Goal: Task Accomplishment & Management: Use online tool/utility

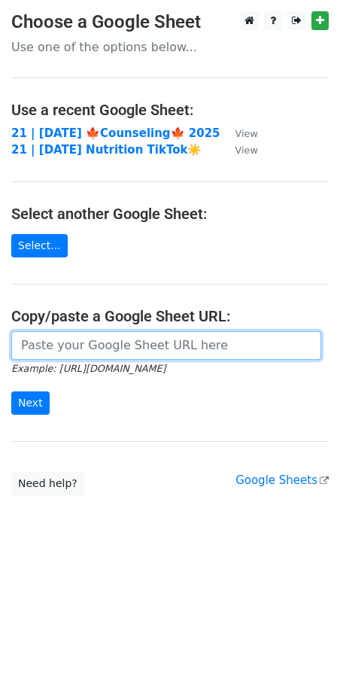
click at [135, 352] on input "url" at bounding box center [166, 345] width 310 height 29
paste input "[URL][DOMAIN_NAME]"
type input "https://docs.google.com/spreadsheets/d/1jkklriOLtIBpJ8QbXyoKUTpUIzjqV549OdIlVcy…"
click at [11, 392] on input "Next" at bounding box center [30, 403] width 38 height 23
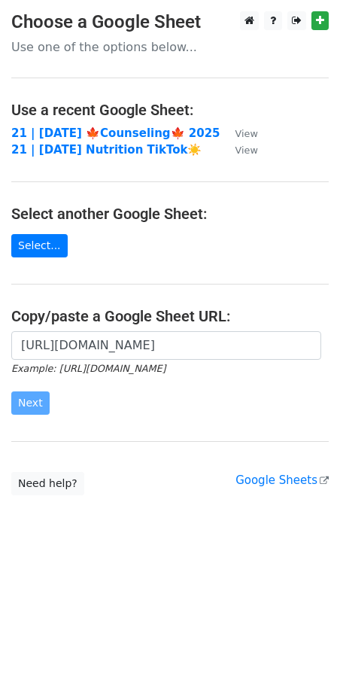
scroll to position [0, 0]
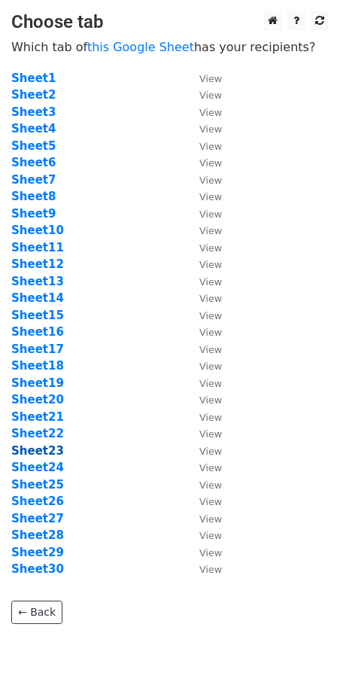
click at [45, 445] on strong "Sheet23" at bounding box center [37, 451] width 53 height 14
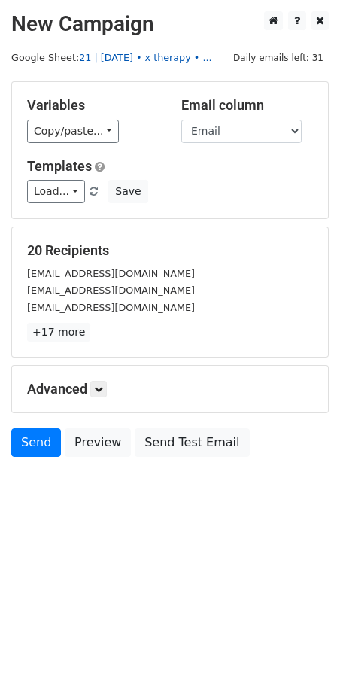
click at [108, 57] on link "21 | oct 23 • x therapy • ..." at bounding box center [145, 57] width 133 height 11
click at [117, 194] on button "Save" at bounding box center [127, 191] width 39 height 23
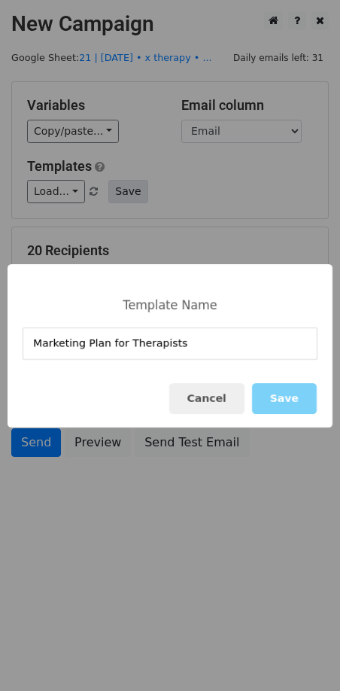
type input "Marketing Plan for Therapists"
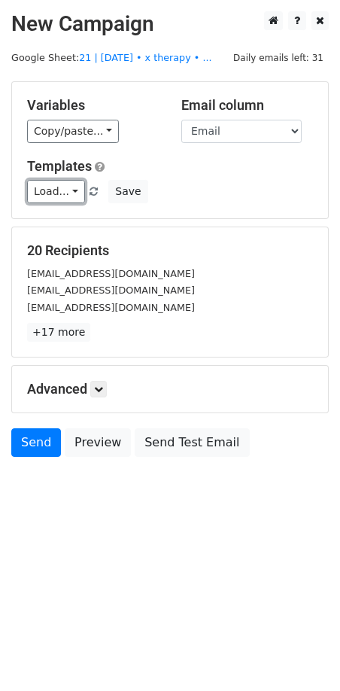
drag, startPoint x: 71, startPoint y: 190, endPoint x: 76, endPoint y: 196, distance: 8.0
click at [71, 190] on link "Load..." at bounding box center [56, 191] width 58 height 23
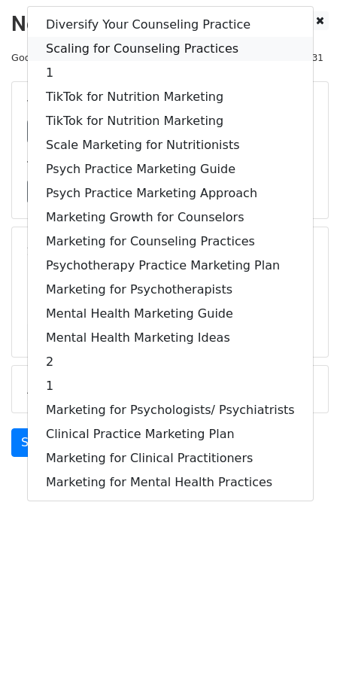
click at [127, 54] on link "Scaling for Counseling Practices" at bounding box center [170, 49] width 285 height 24
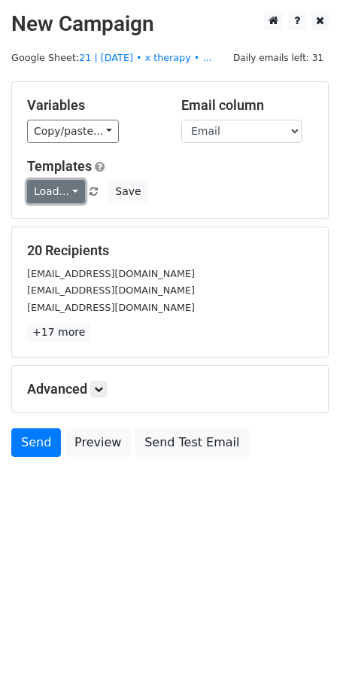
click at [63, 191] on link "Load..." at bounding box center [56, 191] width 58 height 23
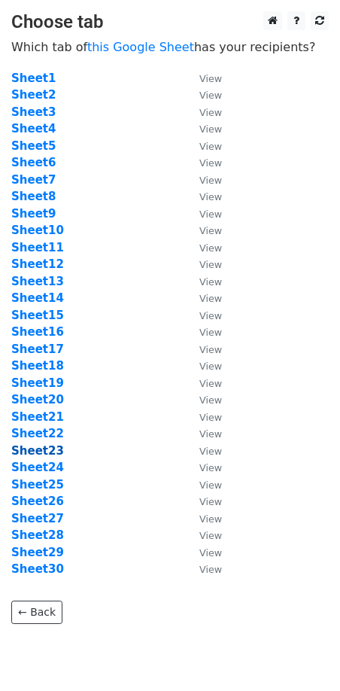
click at [49, 450] on strong "Sheet23" at bounding box center [37, 451] width 53 height 14
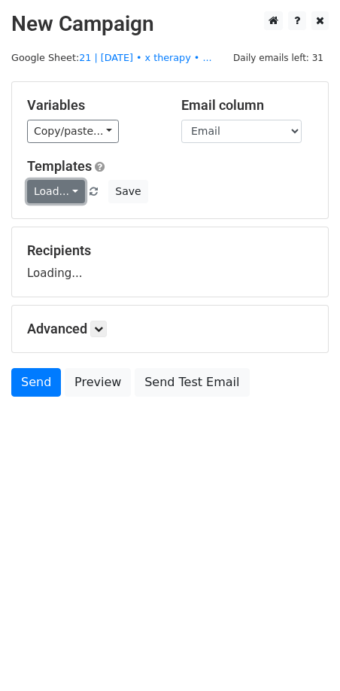
click at [47, 191] on link "Load..." at bounding box center [56, 191] width 58 height 23
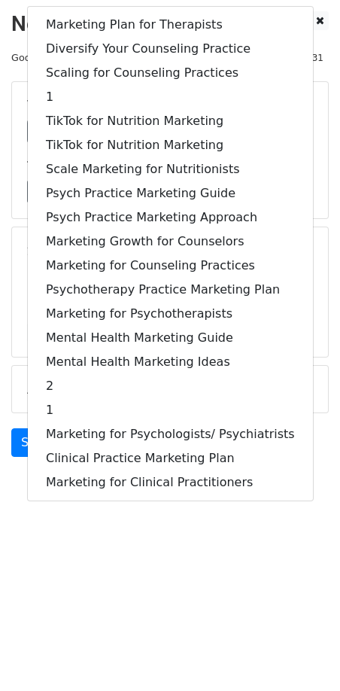
click at [8, 313] on main "New Campaign Daily emails left: 31 Google Sheet: 21 | oct 23 • x therapy • ... …" at bounding box center [170, 237] width 340 height 453
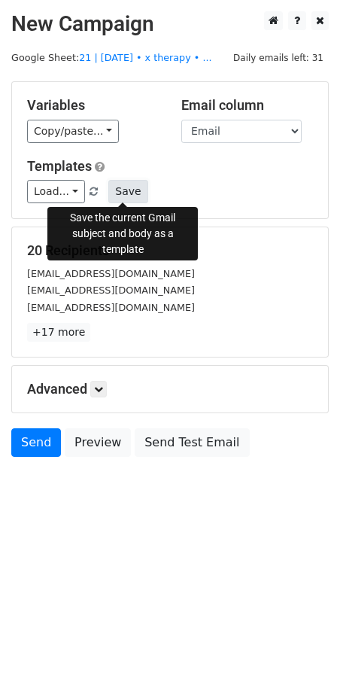
click at [128, 184] on button "Save" at bounding box center [127, 191] width 39 height 23
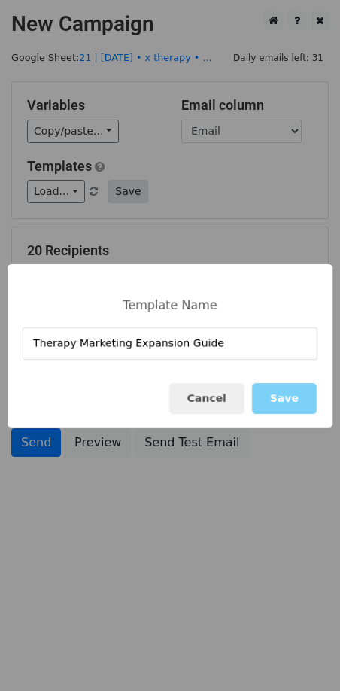
type input "Therapy Marketing Expansion Guide"
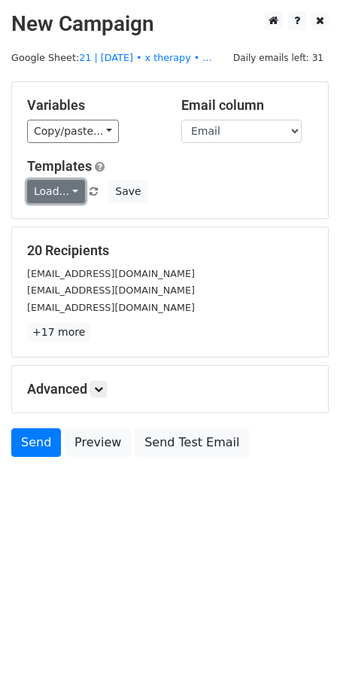
click at [57, 196] on link "Load..." at bounding box center [56, 191] width 58 height 23
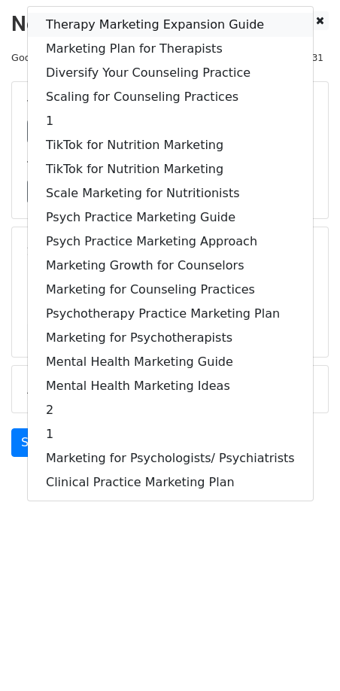
click at [131, 28] on link "Therapy Marketing Expansion Guide" at bounding box center [170, 25] width 285 height 24
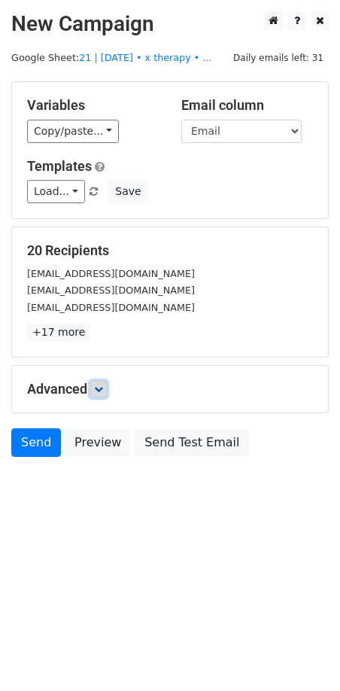
click at [99, 385] on icon at bounding box center [98, 389] width 9 height 9
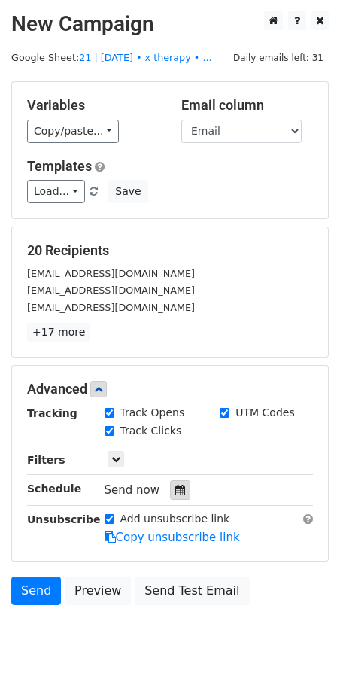
click at [175, 491] on icon at bounding box center [180, 490] width 10 height 11
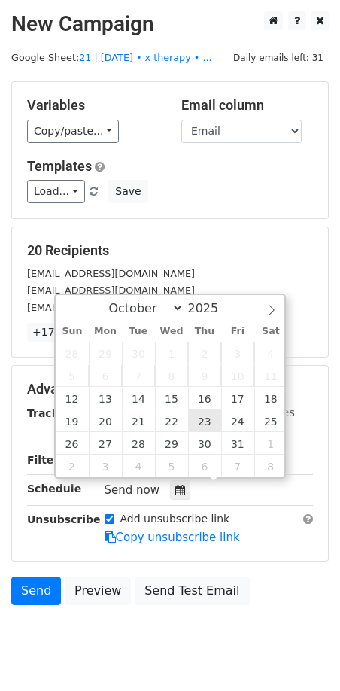
type input "2025-10-23 12:00"
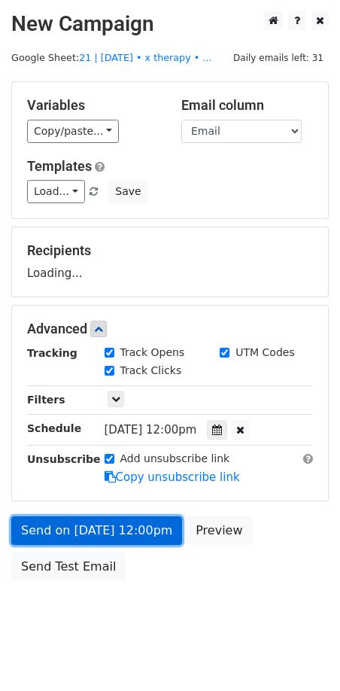
click at [130, 530] on link "Send on Oct 23 at 12:00pm" at bounding box center [96, 531] width 171 height 29
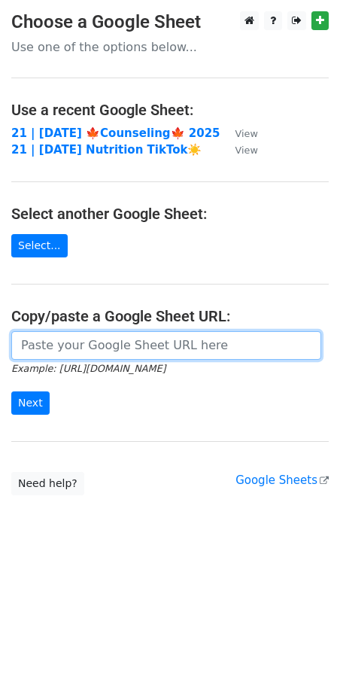
click at [168, 337] on input "url" at bounding box center [166, 345] width 310 height 29
paste input "[URL][DOMAIN_NAME]"
type input "[URL][DOMAIN_NAME]"
click at [11, 392] on input "Next" at bounding box center [30, 403] width 38 height 23
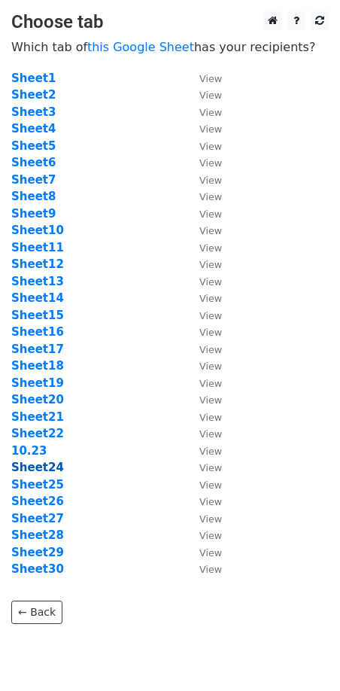
click at [45, 466] on strong "Sheet24" at bounding box center [37, 468] width 53 height 14
click at [39, 466] on strong "Sheet24" at bounding box center [37, 468] width 53 height 14
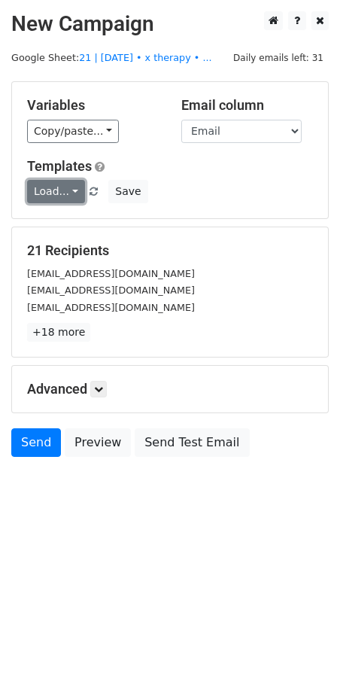
click at [60, 194] on link "Load..." at bounding box center [56, 191] width 58 height 23
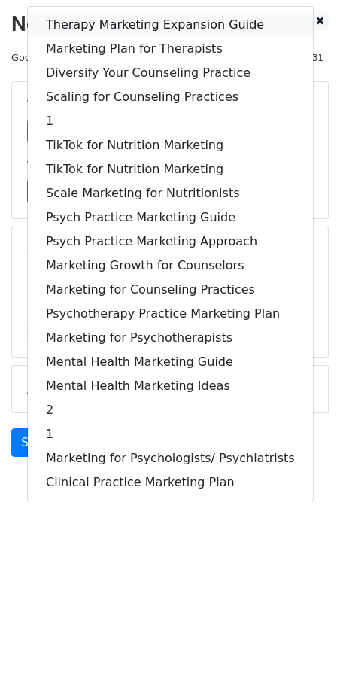
drag, startPoint x: 138, startPoint y: 25, endPoint x: 118, endPoint y: 314, distance: 289.8
click at [138, 25] on link "Therapy Marketing Expansion Guide" at bounding box center [170, 25] width 285 height 24
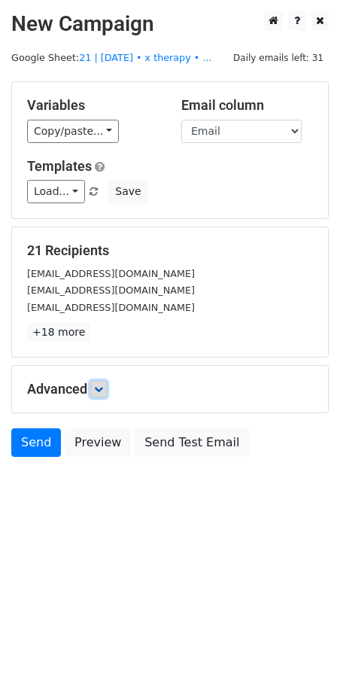
click at [99, 389] on icon at bounding box center [98, 389] width 9 height 9
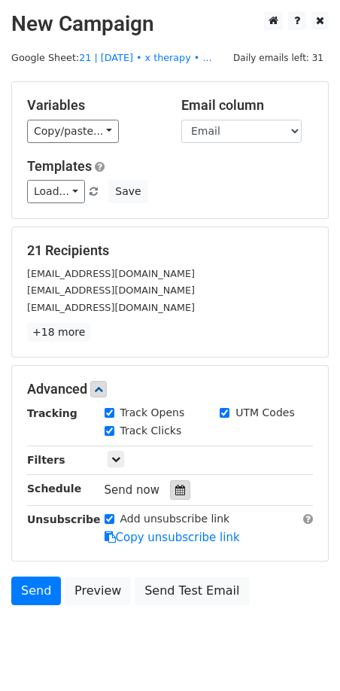
click at [176, 494] on div at bounding box center [180, 490] width 20 height 20
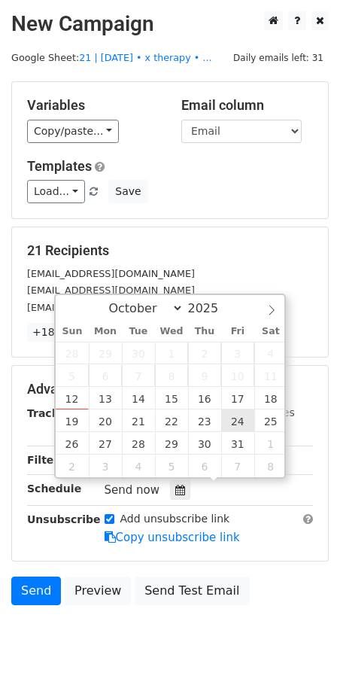
type input "2025-10-24 12:00"
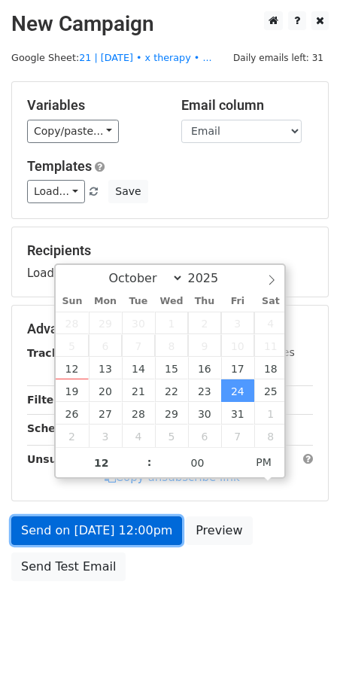
click at [140, 540] on link "Send on Oct 24 at 12:00pm" at bounding box center [96, 531] width 171 height 29
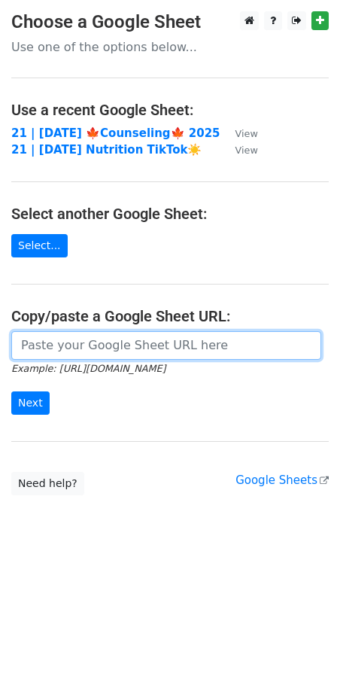
click at [88, 348] on input "url" at bounding box center [166, 345] width 310 height 29
paste input "[URL][DOMAIN_NAME]"
type input "[URL][DOMAIN_NAME]"
click at [11, 392] on input "Next" at bounding box center [30, 403] width 38 height 23
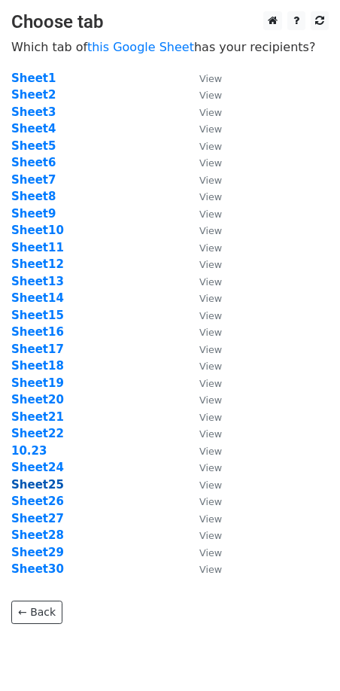
click at [44, 483] on strong "Sheet25" at bounding box center [37, 485] width 53 height 14
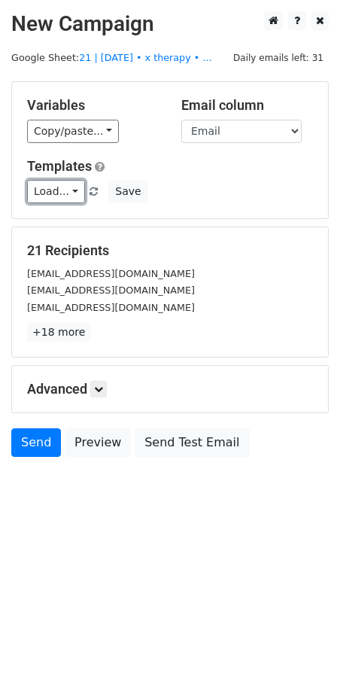
click at [50, 194] on link "Load..." at bounding box center [56, 191] width 58 height 23
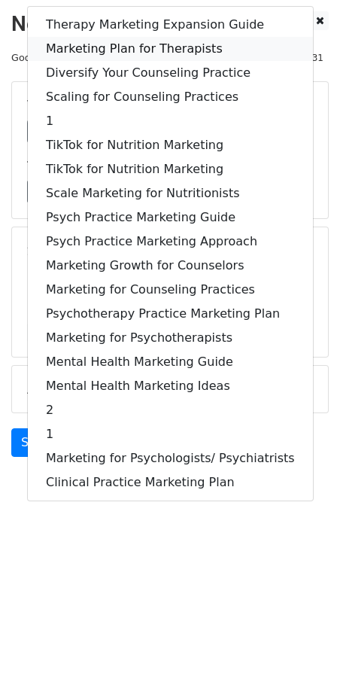
drag, startPoint x: 136, startPoint y: 49, endPoint x: 125, endPoint y: 320, distance: 271.3
click at [136, 49] on link "Marketing Plan for Therapists" at bounding box center [170, 49] width 285 height 24
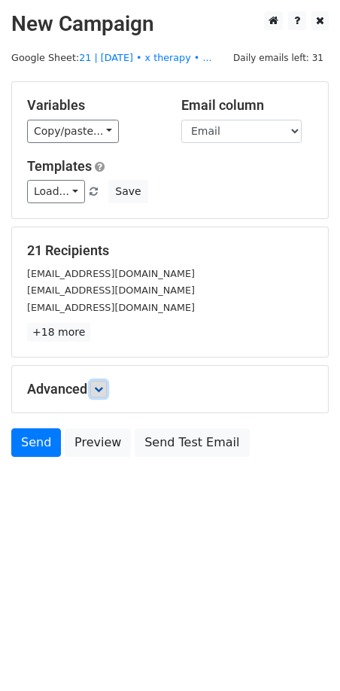
click at [106, 385] on link at bounding box center [98, 389] width 17 height 17
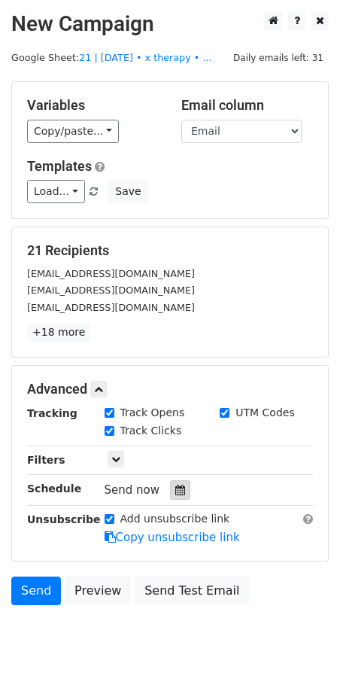
click at [175, 489] on icon at bounding box center [180, 490] width 10 height 11
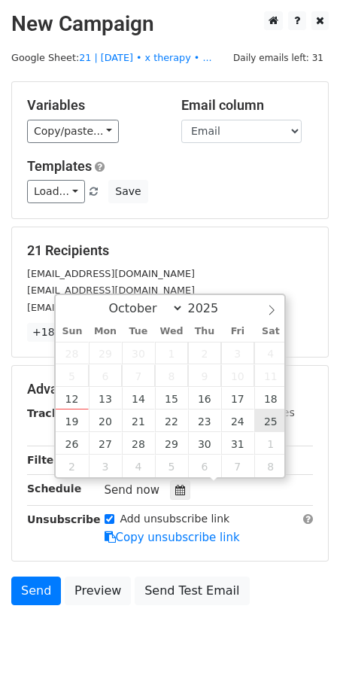
type input "2025-10-25 12:00"
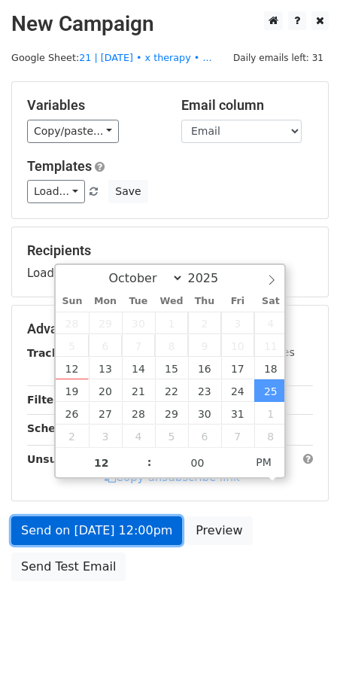
click at [118, 529] on link "Send on Oct 25 at 12:00pm" at bounding box center [96, 531] width 171 height 29
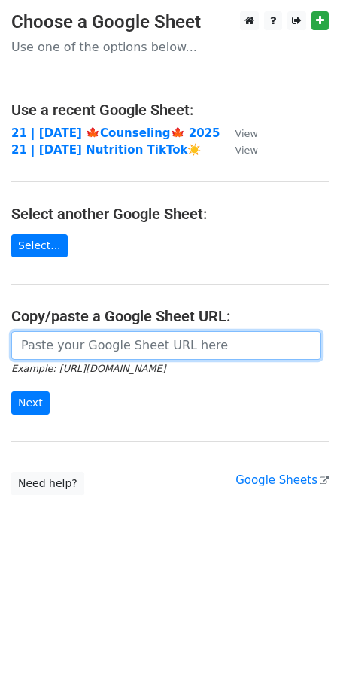
click at [133, 347] on input "url" at bounding box center [166, 345] width 310 height 29
paste input "[URL][DOMAIN_NAME]"
type input "[URL][DOMAIN_NAME]"
click at [11, 392] on input "Next" at bounding box center [30, 403] width 38 height 23
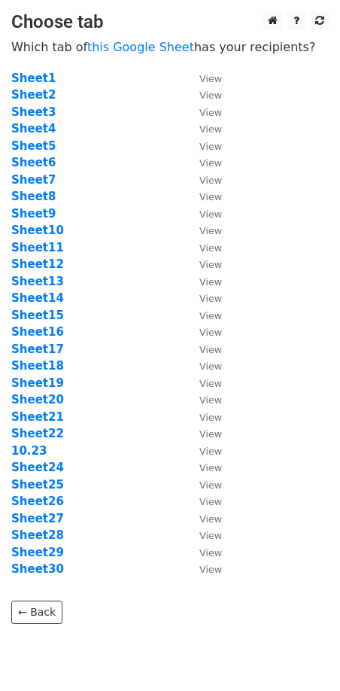
click at [117, 398] on td "Sheet20" at bounding box center [97, 400] width 173 height 17
click at [43, 500] on strong "Sheet26" at bounding box center [37, 502] width 53 height 14
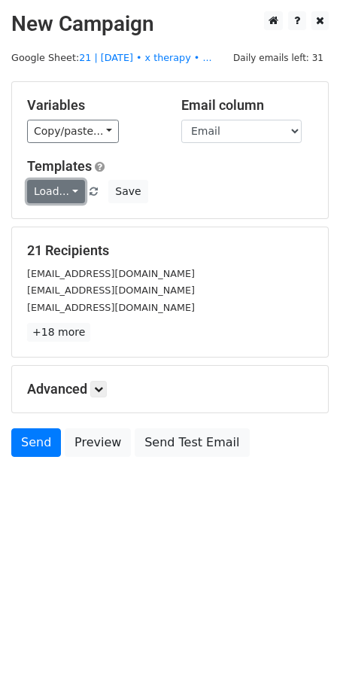
click at [56, 190] on link "Load..." at bounding box center [56, 191] width 58 height 23
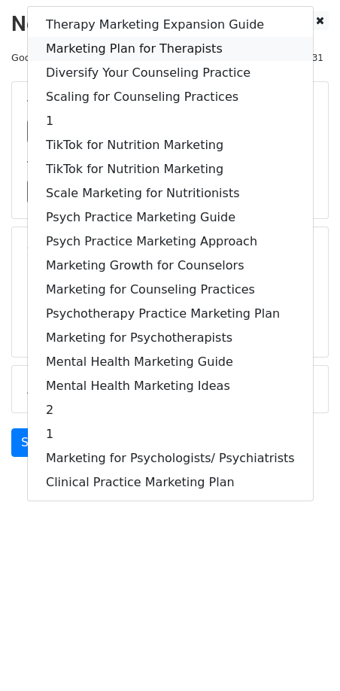
click at [134, 44] on link "Marketing Plan for Therapists" at bounding box center [170, 49] width 285 height 24
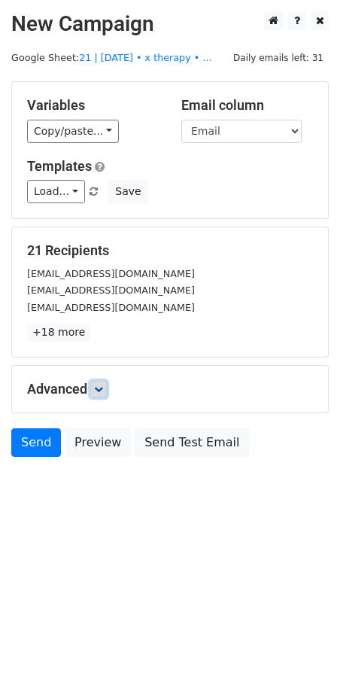
click at [99, 389] on icon at bounding box center [98, 389] width 9 height 9
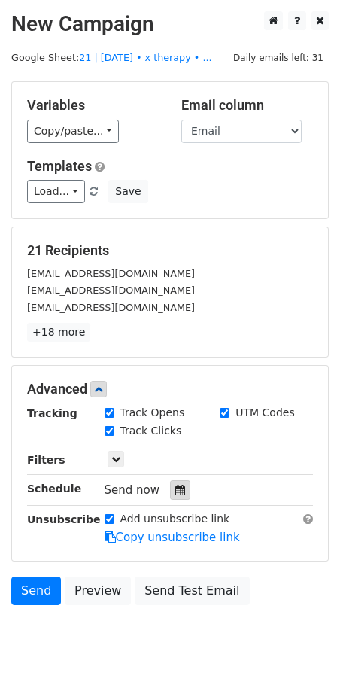
click at [175, 489] on icon at bounding box center [180, 490] width 10 height 11
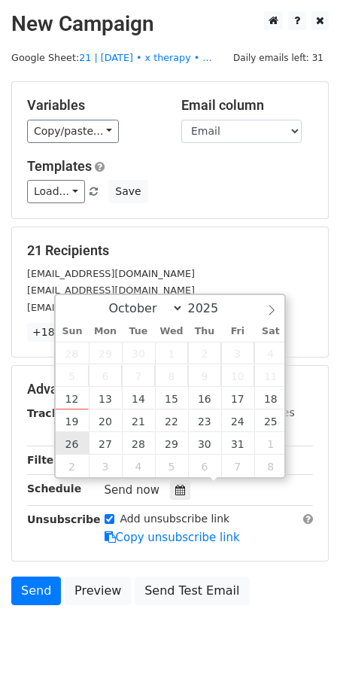
type input "2025-10-26 12:00"
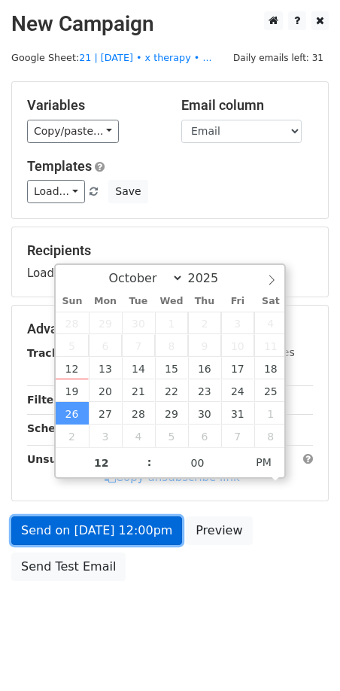
click at [89, 529] on link "Send on Oct 26 at 12:00pm" at bounding box center [96, 531] width 171 height 29
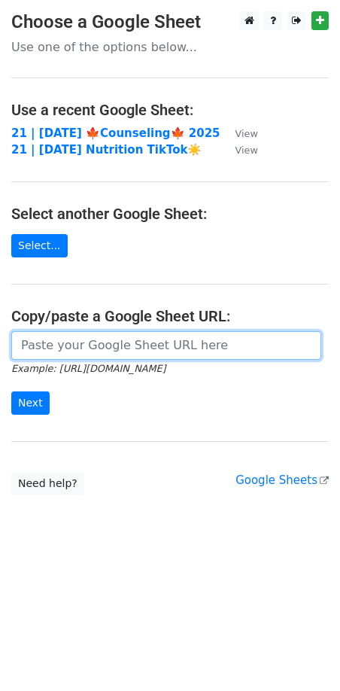
click at [74, 348] on input "url" at bounding box center [166, 345] width 310 height 29
paste input "[URL][DOMAIN_NAME]"
type input "[URL][DOMAIN_NAME]"
click at [11, 392] on input "Next" at bounding box center [30, 403] width 38 height 23
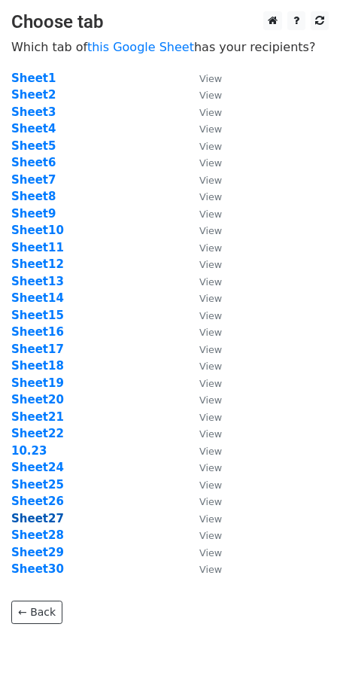
click at [53, 517] on strong "Sheet27" at bounding box center [37, 519] width 53 height 14
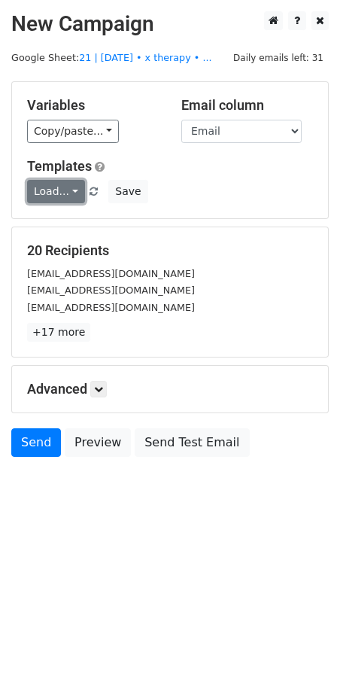
click at [66, 191] on link "Load..." at bounding box center [56, 191] width 58 height 23
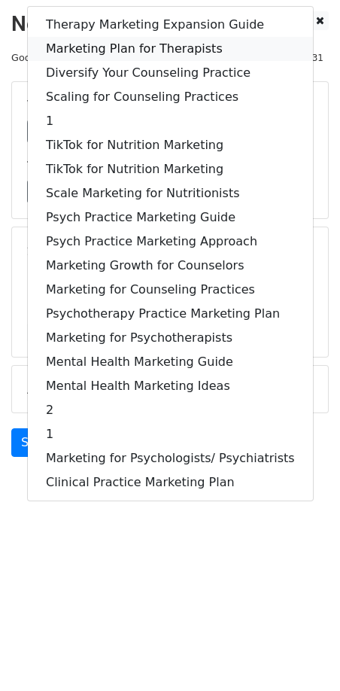
click at [140, 46] on link "Marketing Plan for Therapists" at bounding box center [170, 49] width 285 height 24
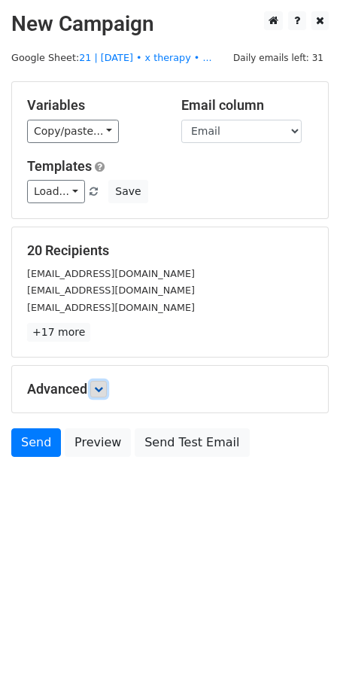
click at [103, 390] on icon at bounding box center [98, 389] width 9 height 9
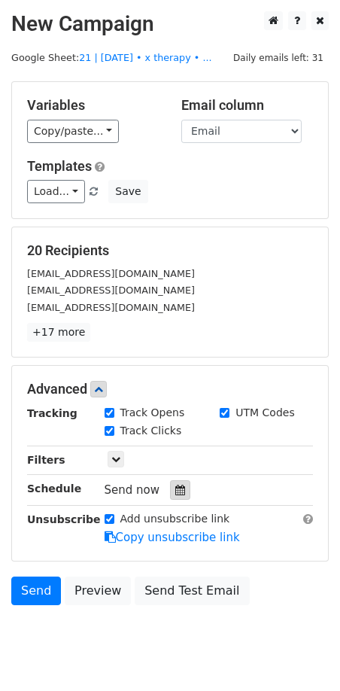
click at [176, 489] on icon at bounding box center [180, 490] width 10 height 11
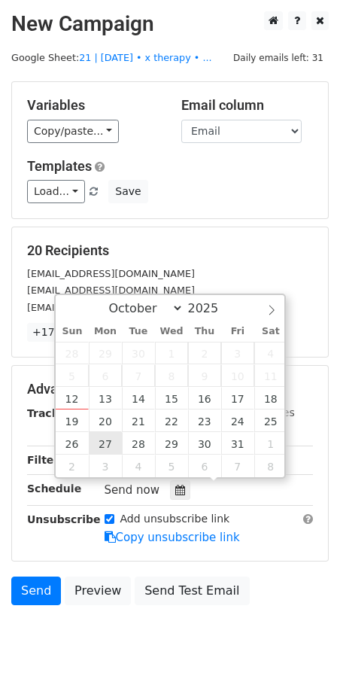
type input "2025-10-27 12:00"
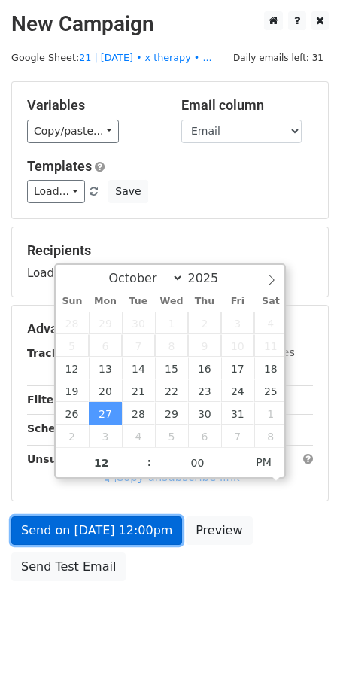
click at [88, 529] on link "Send on Oct 27 at 12:00pm" at bounding box center [96, 531] width 171 height 29
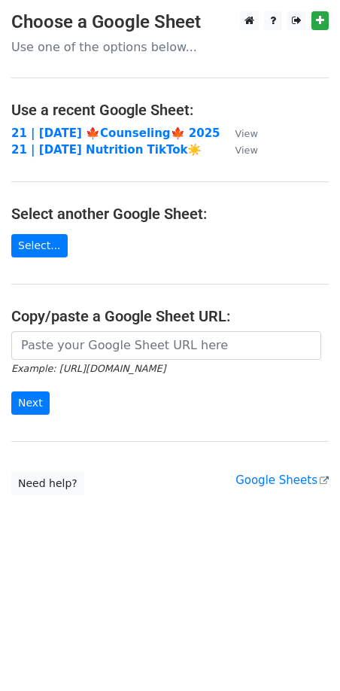
drag, startPoint x: 0, startPoint y: 0, endPoint x: 83, endPoint y: 336, distance: 345.9
click at [93, 326] on main "Choose a Google Sheet Use one of the options below... Use a recent Google Sheet…" at bounding box center [170, 253] width 340 height 484
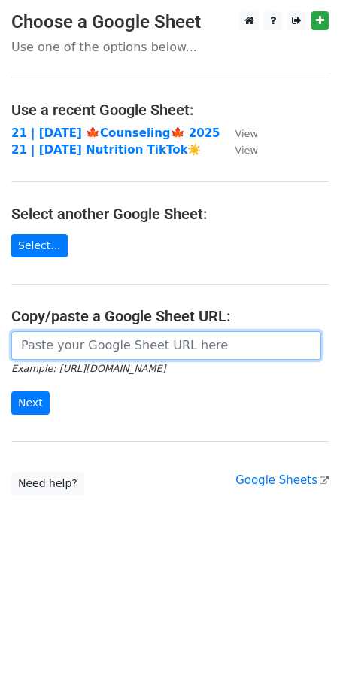
click at [83, 336] on input "url" at bounding box center [166, 345] width 310 height 29
paste input "[URL][DOMAIN_NAME]"
type input "[URL][DOMAIN_NAME]"
click at [11, 392] on input "Next" at bounding box center [30, 403] width 38 height 23
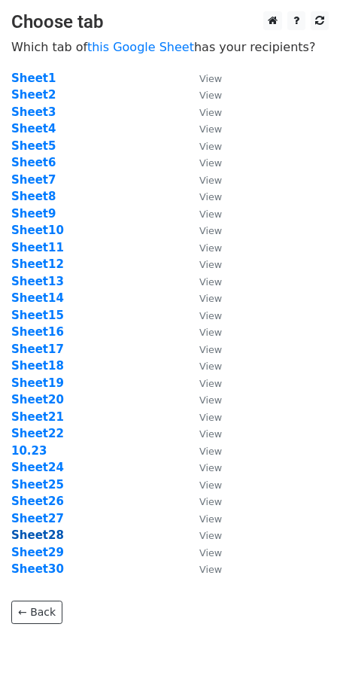
click at [35, 531] on strong "Sheet28" at bounding box center [37, 536] width 53 height 14
click at [32, 530] on strong "Sheet28" at bounding box center [37, 536] width 53 height 14
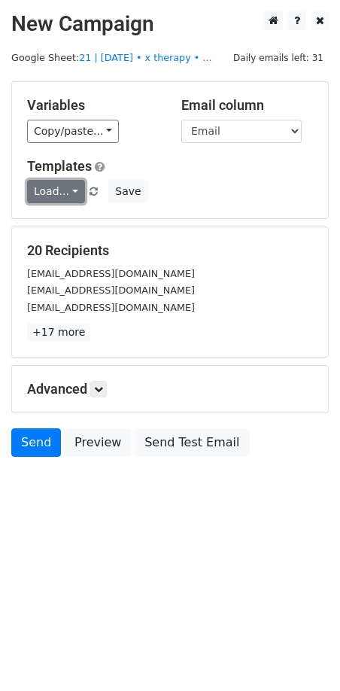
click at [53, 190] on link "Load..." at bounding box center [56, 191] width 58 height 23
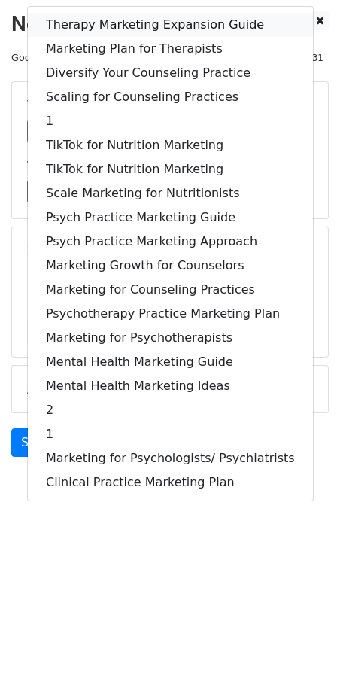
click at [123, 28] on link "Therapy Marketing Expansion Guide" at bounding box center [170, 25] width 285 height 24
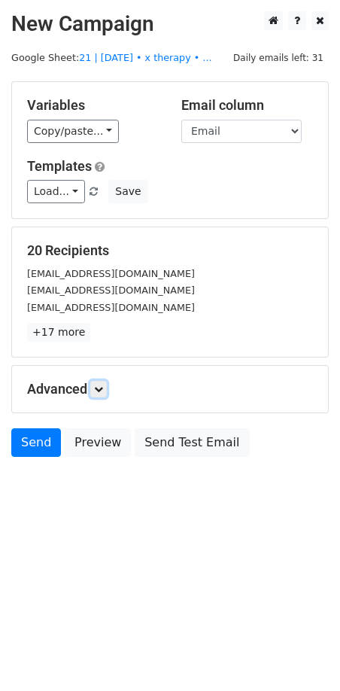
drag, startPoint x: 97, startPoint y: 389, endPoint x: 185, endPoint y: 510, distance: 149.9
click at [97, 389] on icon at bounding box center [98, 389] width 9 height 9
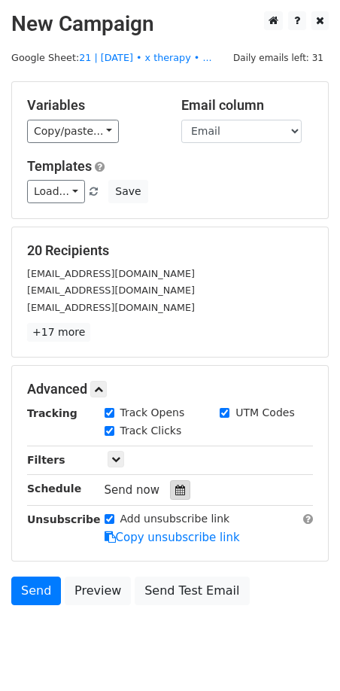
click at [182, 488] on div at bounding box center [180, 490] width 20 height 20
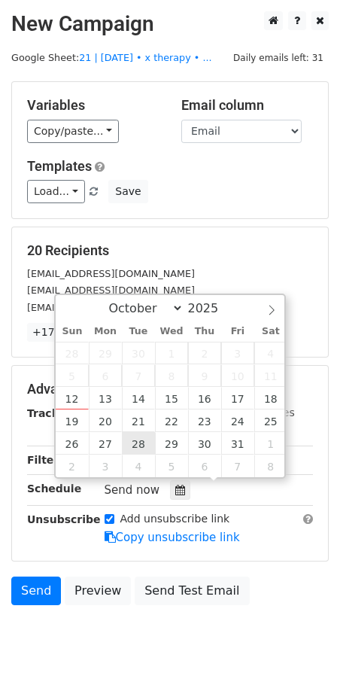
type input "[DATE] 12:00"
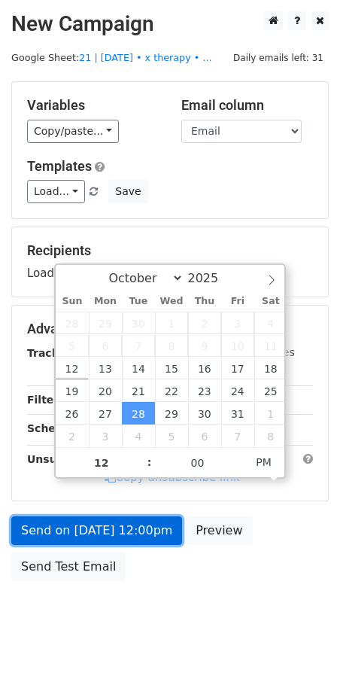
click at [131, 526] on link "Send on [DATE] 12:00pm" at bounding box center [96, 531] width 171 height 29
